Goal: Communication & Community: Share content

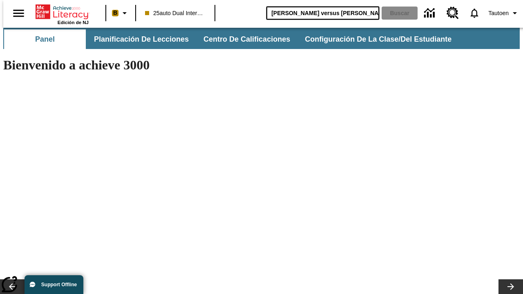
type input "[PERSON_NAME] versus [PERSON_NAME]"
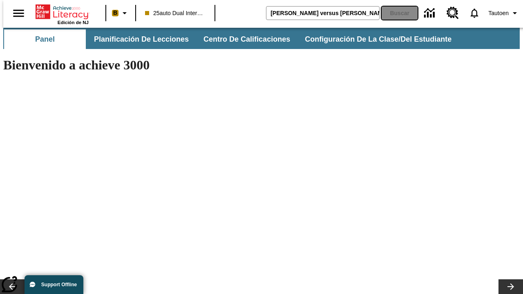
click at [395, 13] on button "Buscar" at bounding box center [400, 13] width 36 height 13
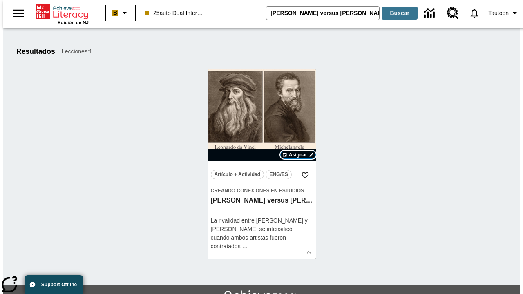
click at [298, 155] on span "Asignar" at bounding box center [298, 154] width 18 height 7
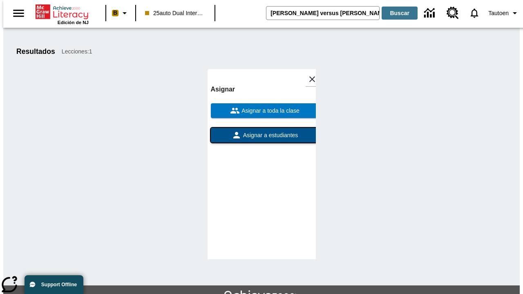
click at [262, 131] on span "Asignar a estudiantes" at bounding box center [270, 135] width 57 height 9
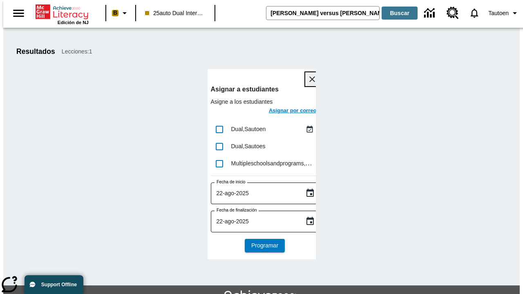
scroll to position [45, 0]
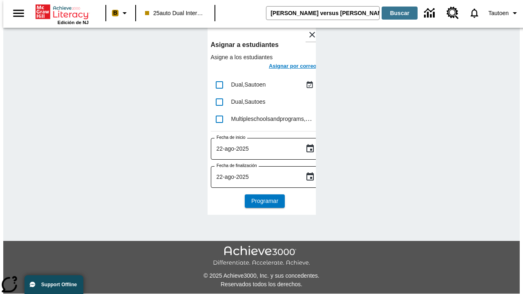
click at [285, 67] on h6 "Asignar por correo" at bounding box center [293, 66] width 48 height 9
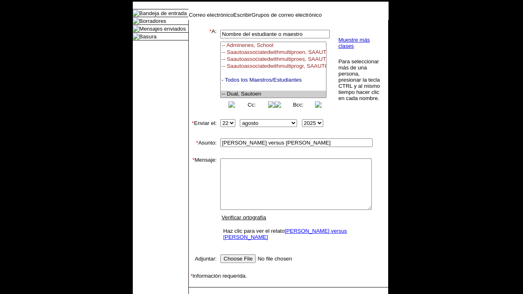
select select "U,21476361,1"
type textarea "email body message"
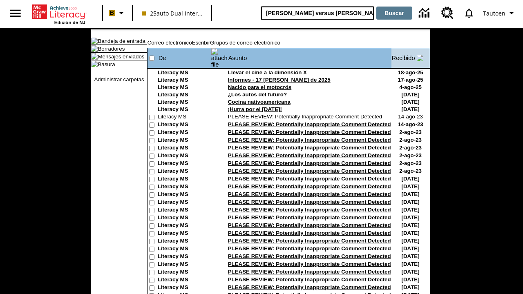
type input "[PERSON_NAME] versus [PERSON_NAME]"
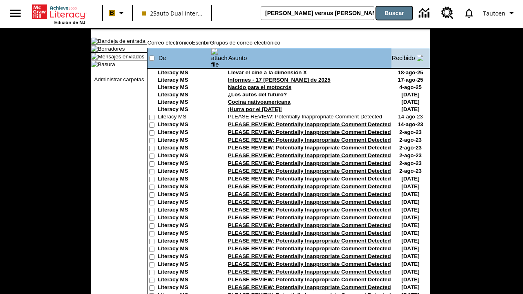
click at [395, 13] on button "Buscar" at bounding box center [395, 13] width 36 height 13
